Goal: Information Seeking & Learning: Understand process/instructions

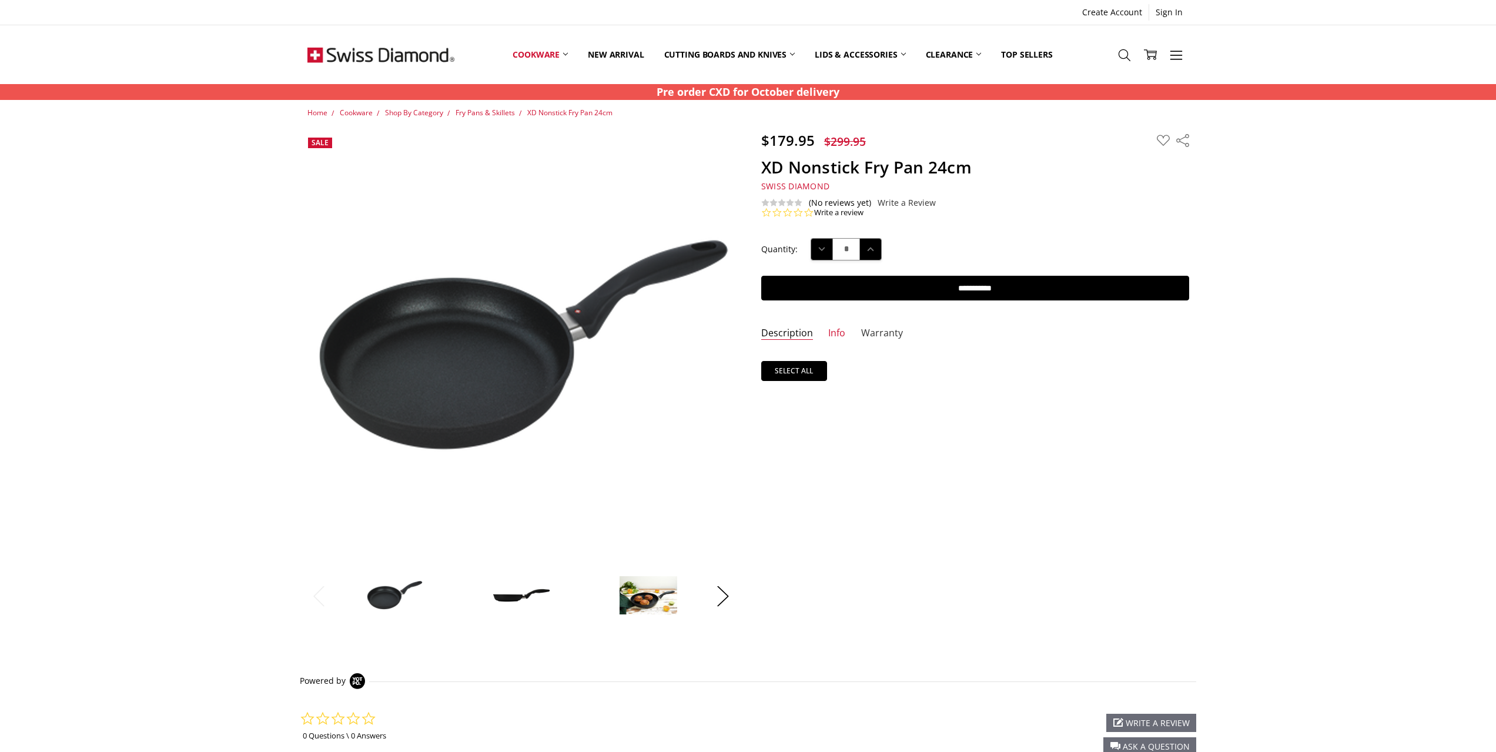
click at [886, 332] on link "Warranty" at bounding box center [882, 334] width 42 height 14
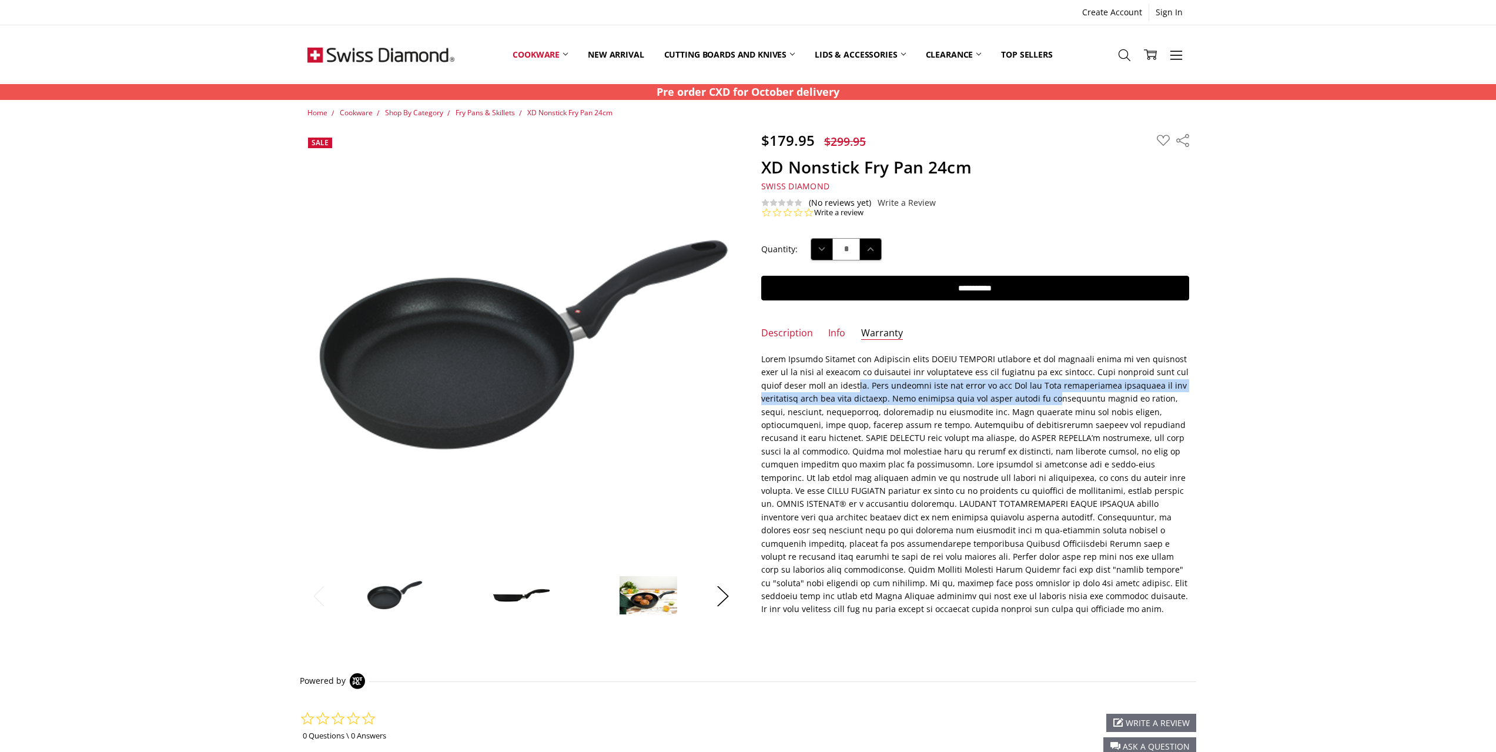
drag, startPoint x: 791, startPoint y: 383, endPoint x: 986, endPoint y: 395, distance: 194.9
click at [986, 395] on div at bounding box center [975, 484] width 428 height 263
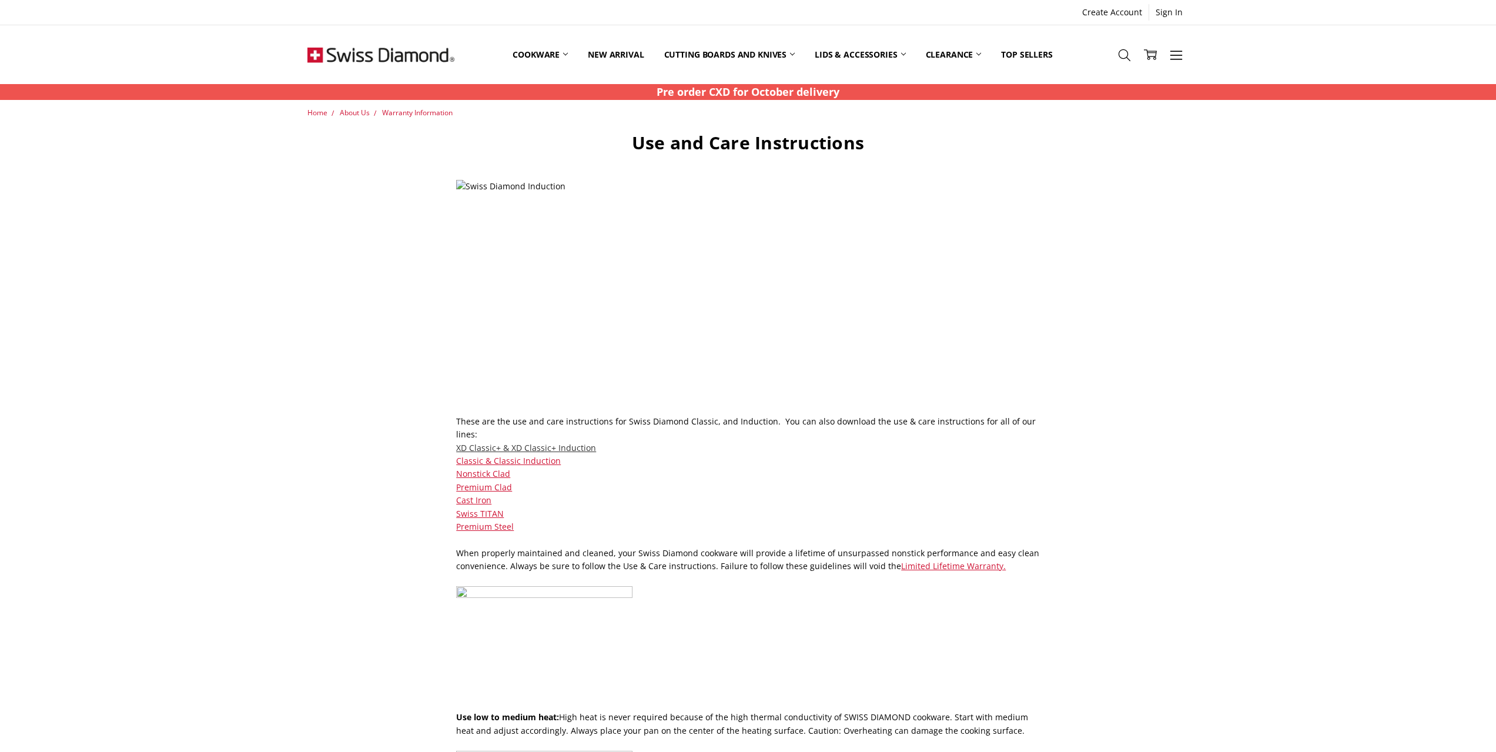
click at [496, 442] on link "XD Classic+ & XD Classic+ Induction" at bounding box center [526, 447] width 140 height 11
